Goal: Task Accomplishment & Management: Complete application form

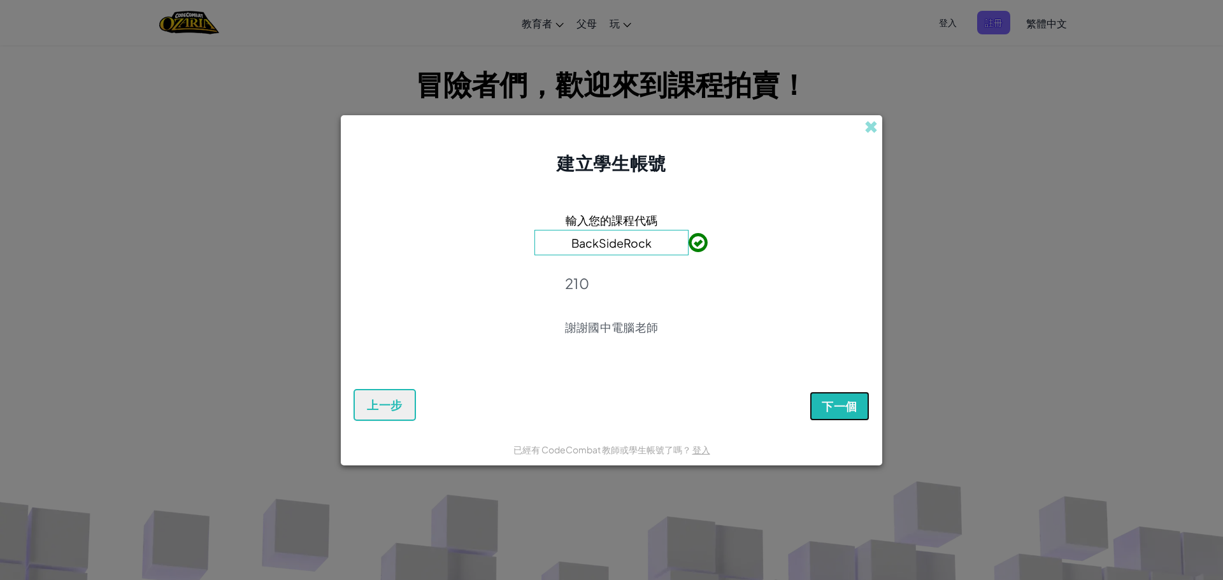
click at [826, 392] on button "下一個" at bounding box center [840, 406] width 60 height 29
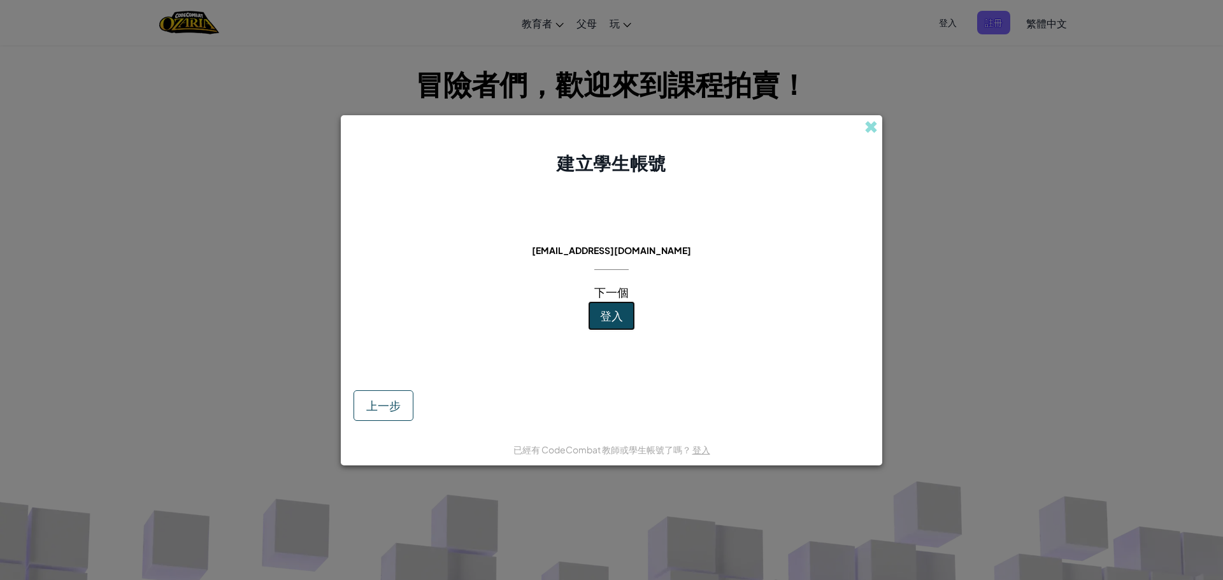
click at [596, 308] on button "登入" at bounding box center [611, 315] width 47 height 29
